Goal: Task Accomplishment & Management: Manage account settings

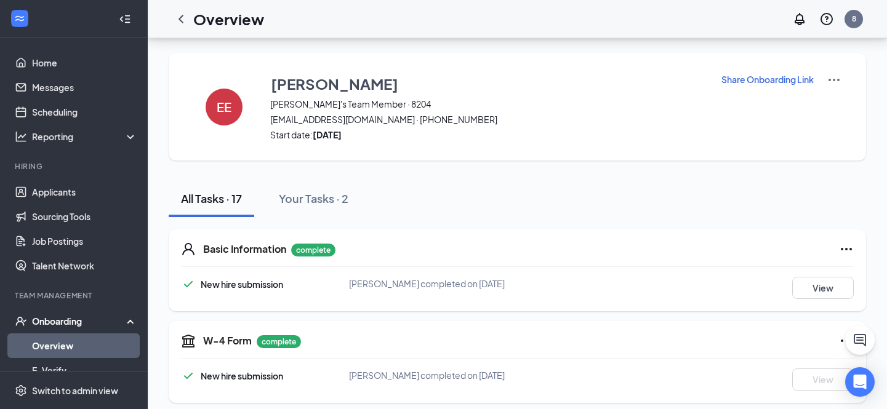
scroll to position [503, 0]
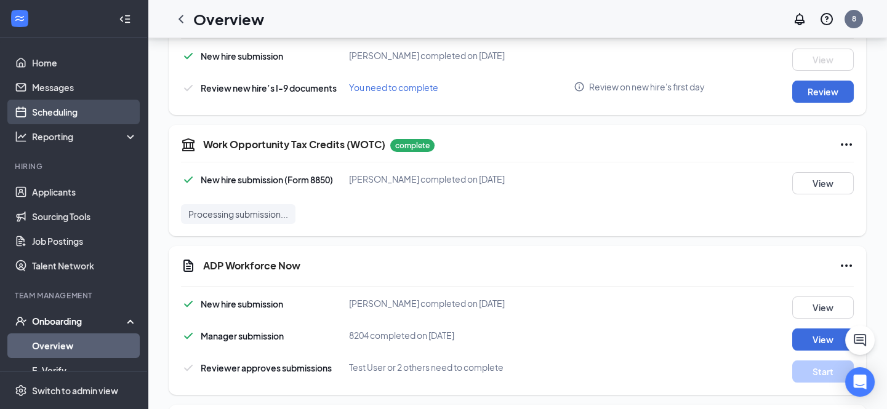
click at [66, 116] on link "Scheduling" at bounding box center [84, 112] width 105 height 25
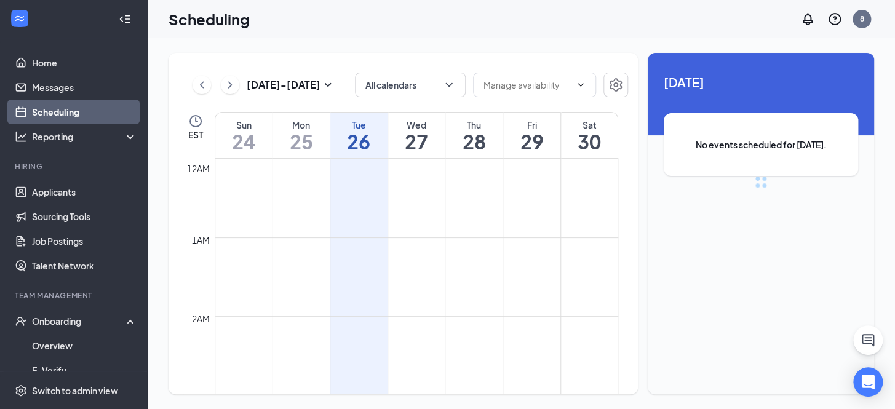
scroll to position [604, 0]
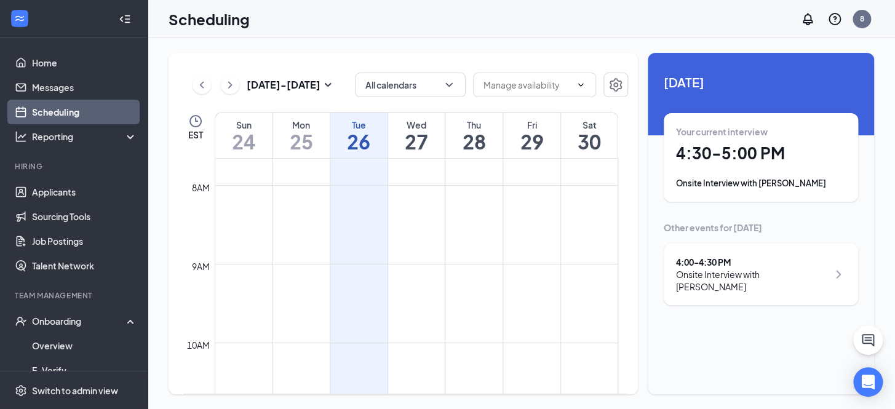
click at [747, 174] on div "Your current interview 4:30 - 5:00 PM Onsite Interview with [PERSON_NAME]" at bounding box center [761, 158] width 170 height 64
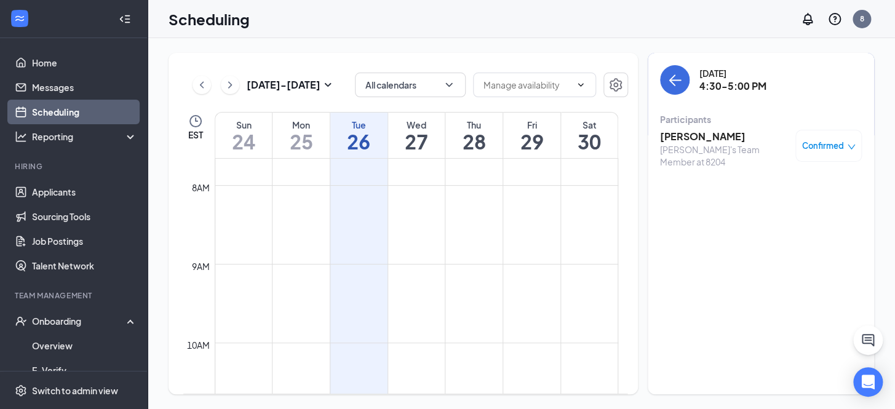
click at [849, 135] on div "Confirmed" at bounding box center [829, 146] width 66 height 32
click at [853, 148] on icon "down" at bounding box center [851, 147] width 9 height 9
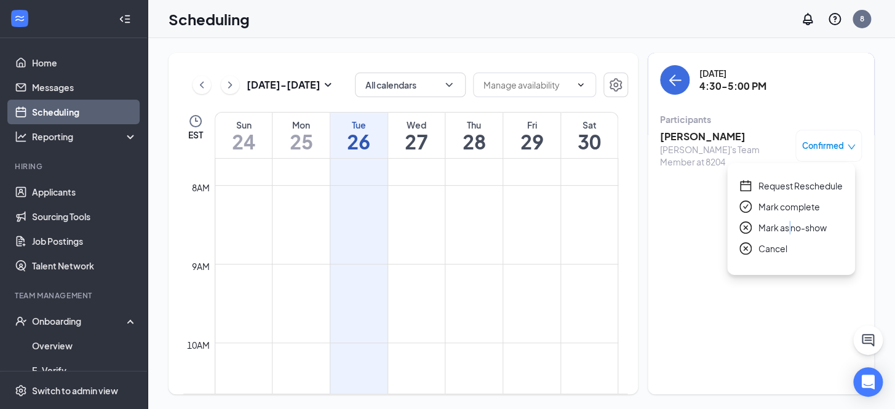
click at [789, 226] on span "Mark as no-show" at bounding box center [793, 228] width 68 height 14
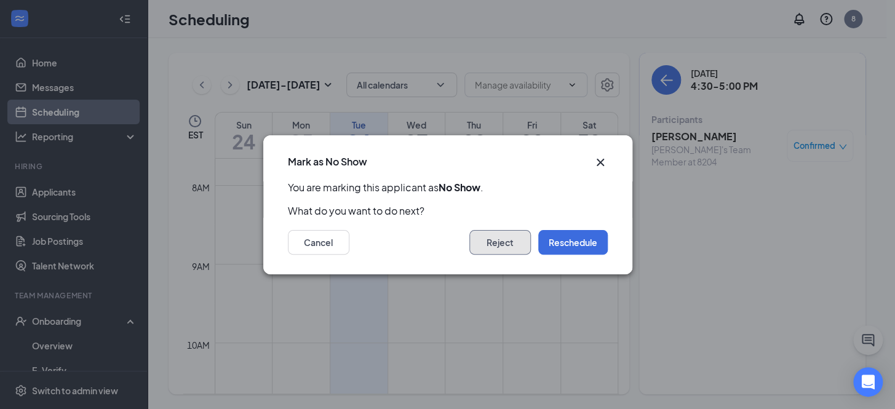
click at [513, 244] on button "Reject" at bounding box center [501, 242] width 62 height 25
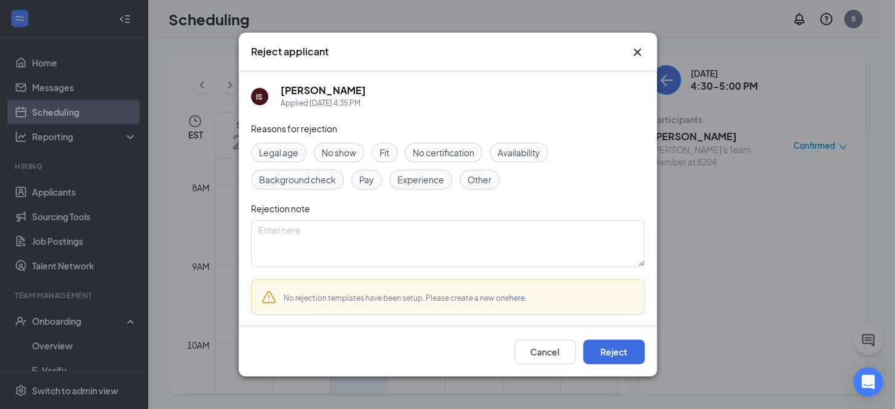
click at [346, 153] on span "No show" at bounding box center [339, 153] width 34 height 14
click at [590, 342] on button "Reject" at bounding box center [614, 352] width 62 height 25
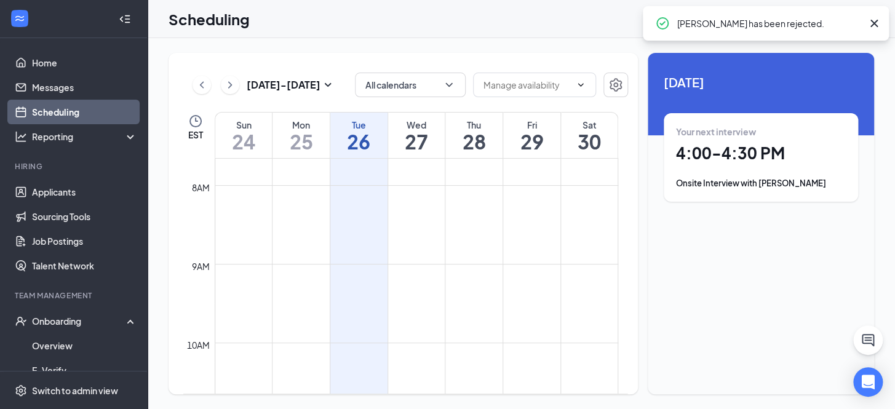
click at [697, 157] on h1 "4:00 - 4:30 PM" at bounding box center [761, 153] width 170 height 21
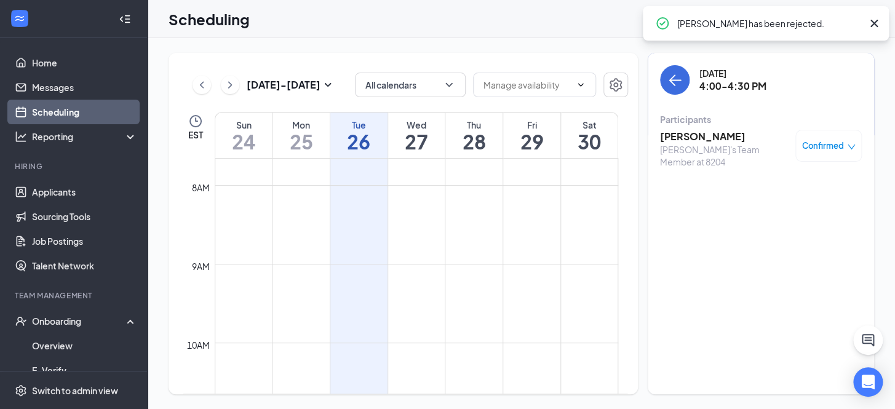
click at [826, 150] on span "Confirmed" at bounding box center [823, 146] width 42 height 12
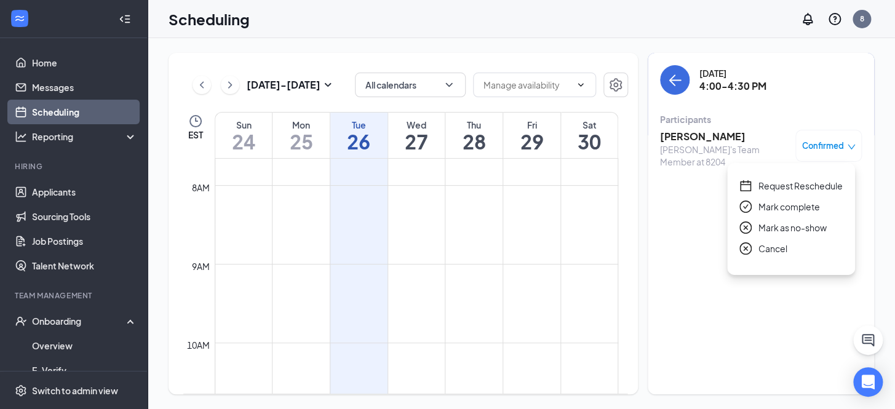
click at [770, 230] on span "Mark as no-show" at bounding box center [793, 228] width 68 height 14
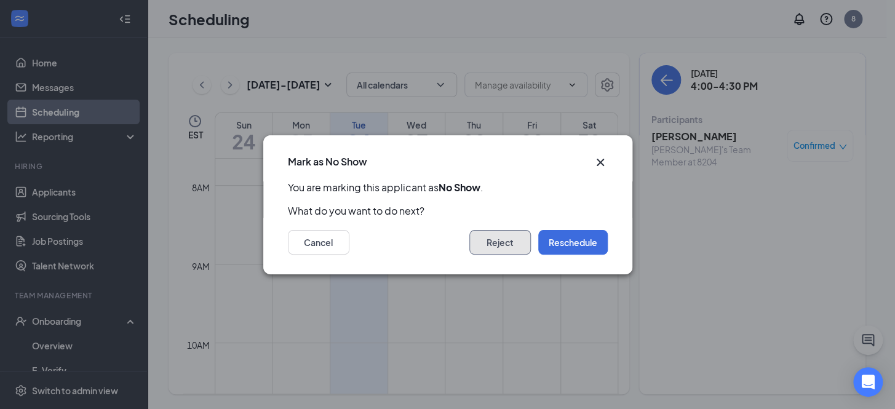
click at [513, 242] on button "Reject" at bounding box center [501, 242] width 62 height 25
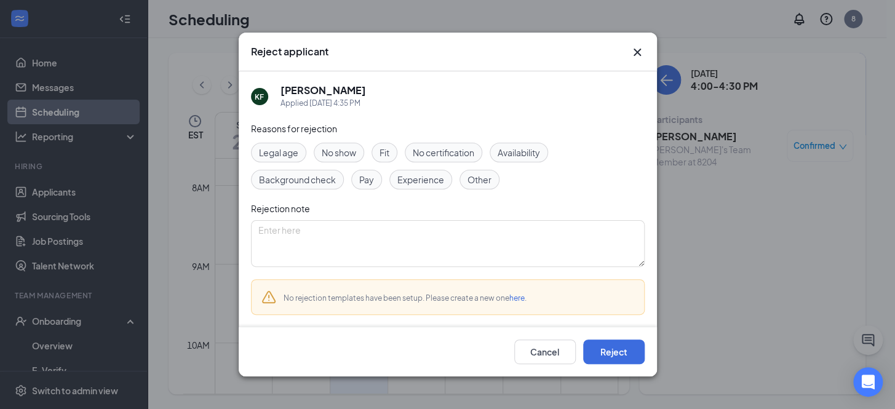
click at [347, 150] on span "No show" at bounding box center [339, 153] width 34 height 14
click at [612, 355] on button "Reject" at bounding box center [614, 352] width 62 height 25
